Goal: Navigation & Orientation: Find specific page/section

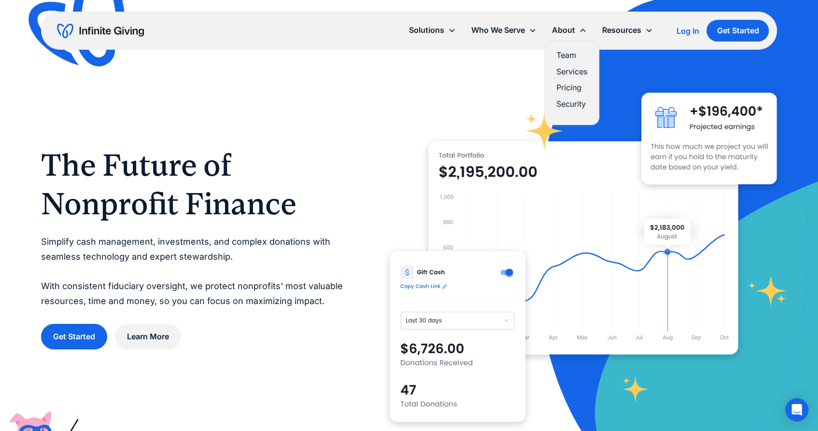
click at [574, 52] on link "Team" at bounding box center [571, 55] width 31 height 13
